Goal: Navigation & Orientation: Go to known website

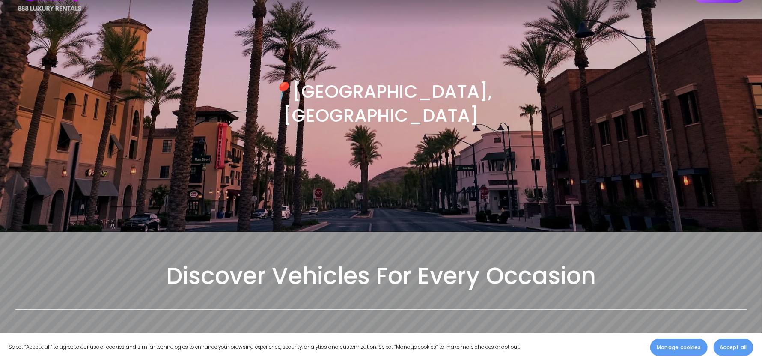
scroll to position [85, 0]
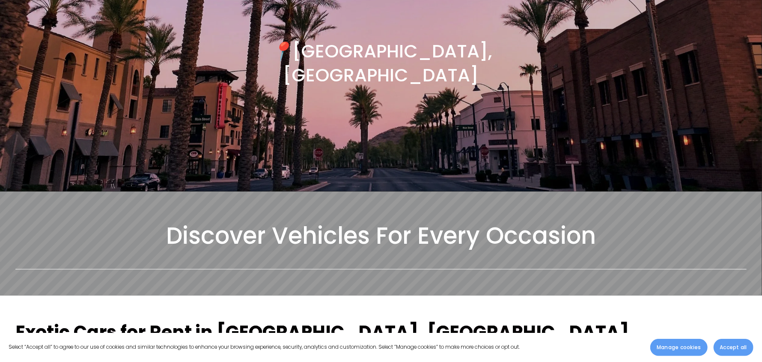
click at [731, 338] on section "Select “Accept all” to agree to our use of cookies and similar technologies to …" at bounding box center [381, 346] width 762 height 29
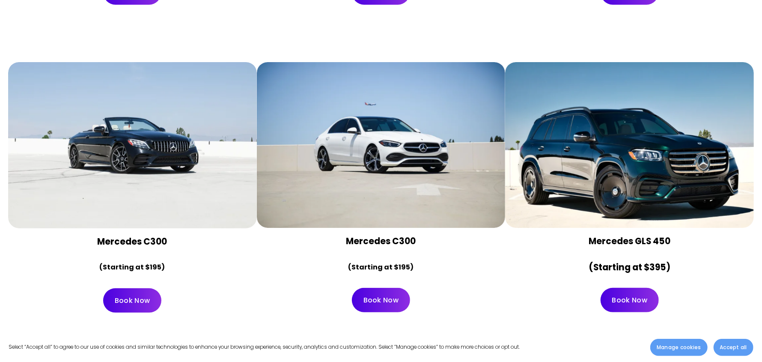
scroll to position [4363, 0]
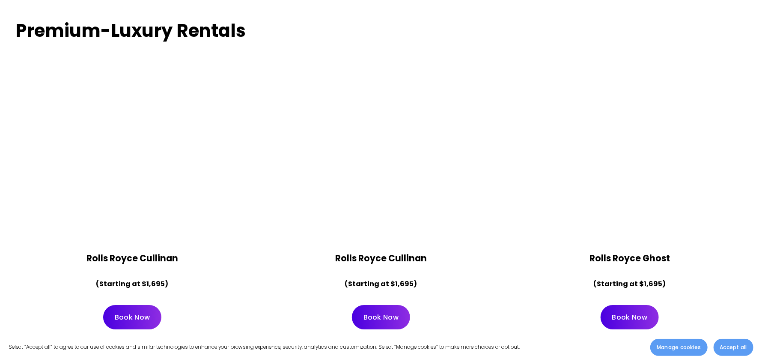
scroll to position [1968, 0]
